Goal: Information Seeking & Learning: Learn about a topic

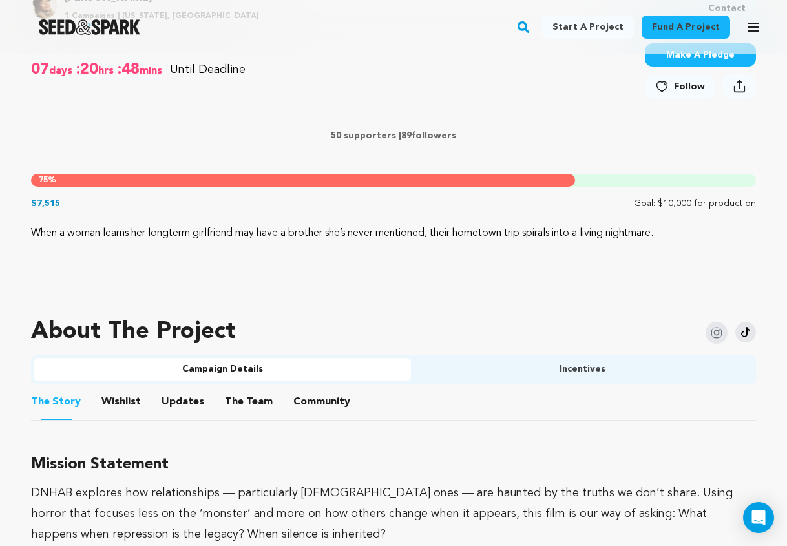
scroll to position [736, 0]
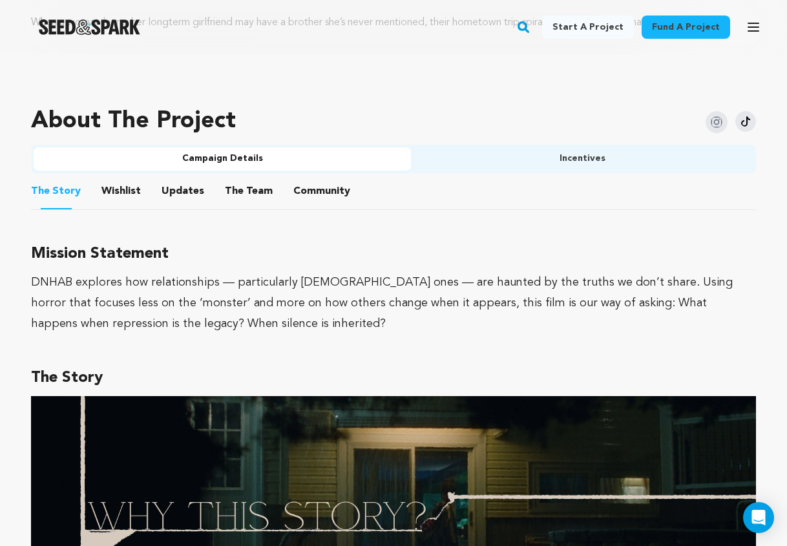
click at [674, 26] on link "Fund a project" at bounding box center [685, 27] width 88 height 23
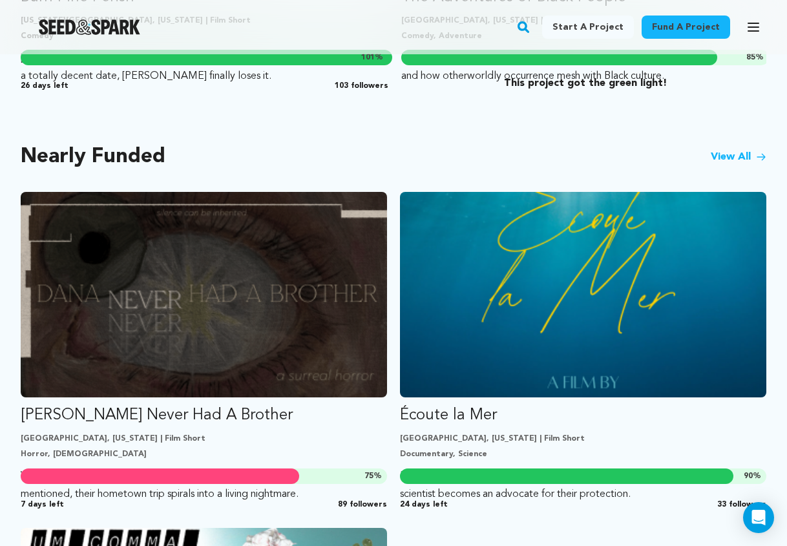
scroll to position [1064, 0]
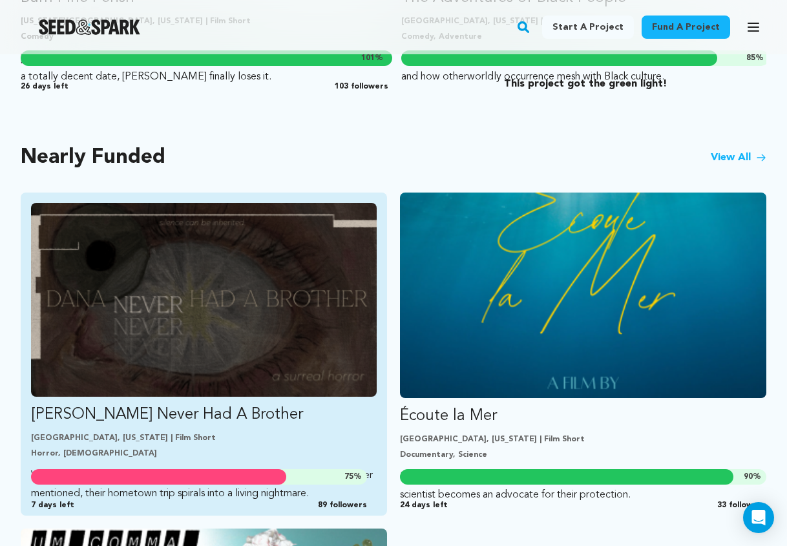
click at [333, 229] on img "Fund Dana Never Had A Brother" at bounding box center [204, 300] width 346 height 194
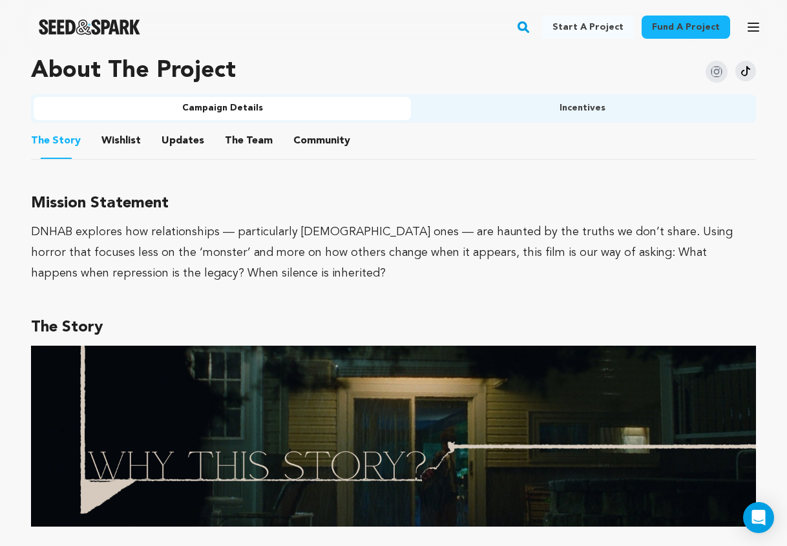
scroll to position [785, 0]
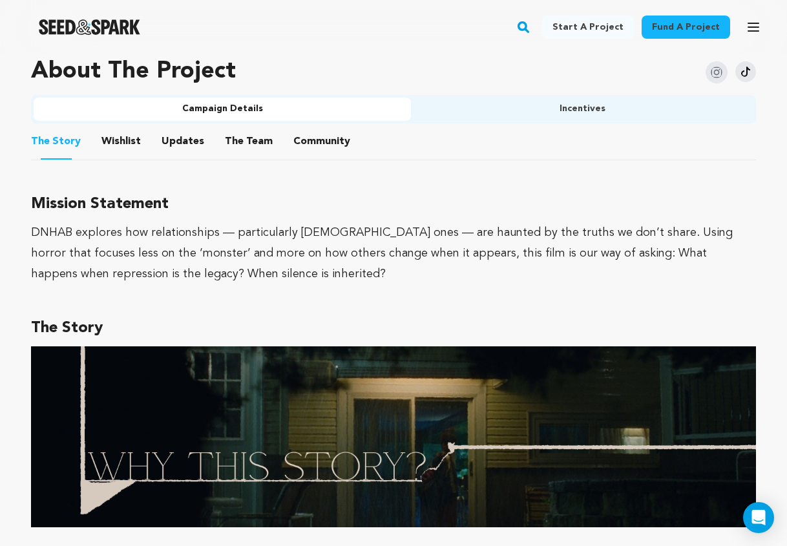
click at [320, 141] on button "Community" at bounding box center [321, 144] width 31 height 31
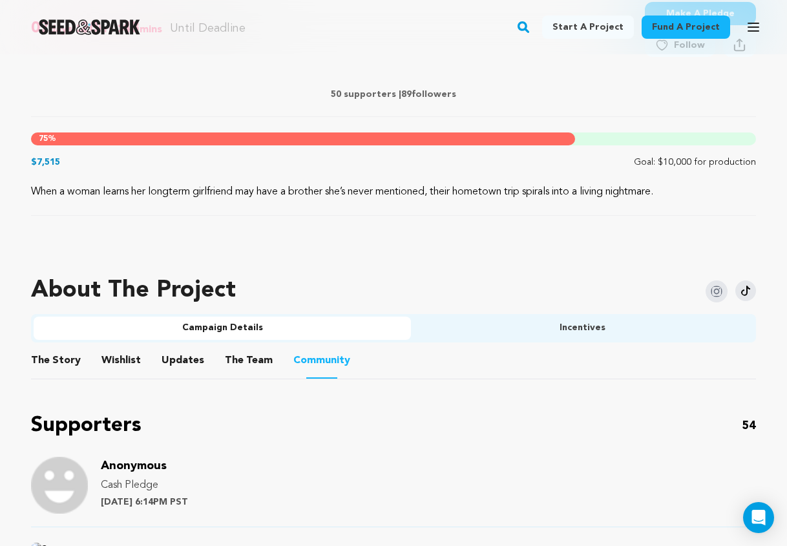
scroll to position [539, 0]
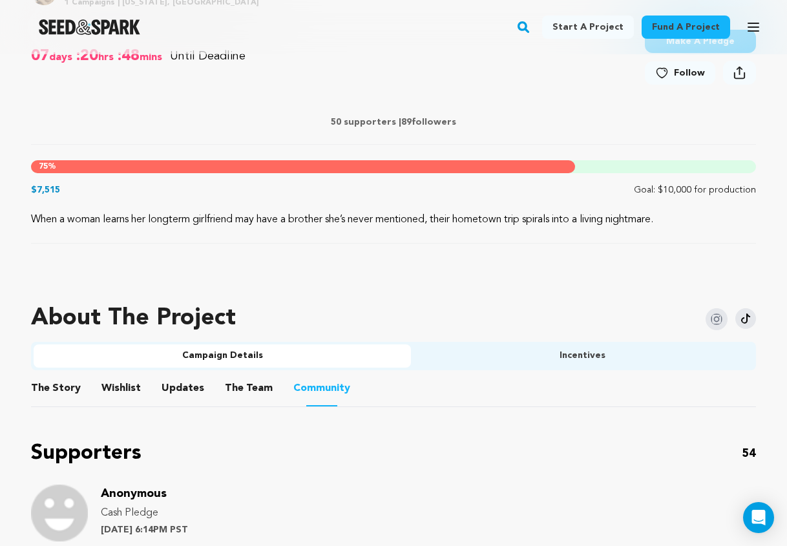
click at [63, 377] on button "The Story" at bounding box center [56, 390] width 31 height 31
